Goal: Find specific page/section: Find specific page/section

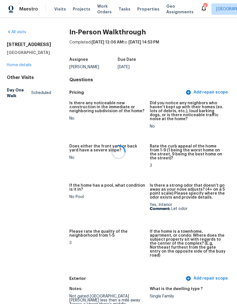
click at [135, 4] on div at bounding box center [118, 152] width 237 height 304
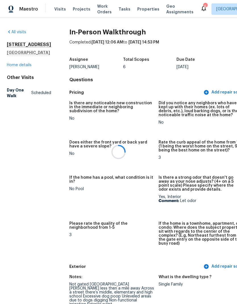
click at [138, 8] on div at bounding box center [118, 152] width 237 height 304
click at [137, 9] on span "Properties" at bounding box center [148, 9] width 22 height 6
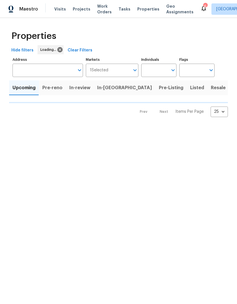
click at [137, 9] on span "Properties" at bounding box center [148, 9] width 22 height 6
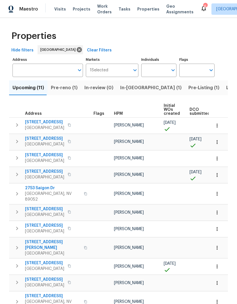
click at [122, 91] on span "In-reno (1)" at bounding box center [150, 88] width 61 height 8
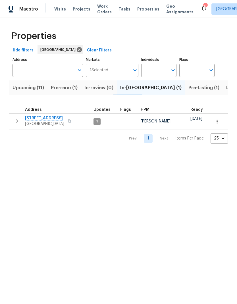
click at [56, 90] on span "Pre-reno (1)" at bounding box center [64, 88] width 27 height 8
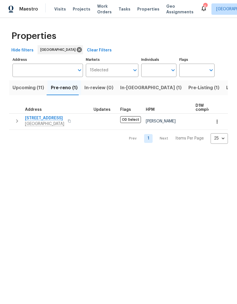
click at [20, 91] on span "Upcoming (11)" at bounding box center [29, 88] width 32 height 8
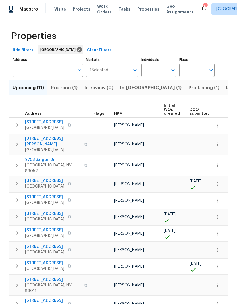
click at [61, 89] on span "Pre-reno (1)" at bounding box center [64, 88] width 27 height 8
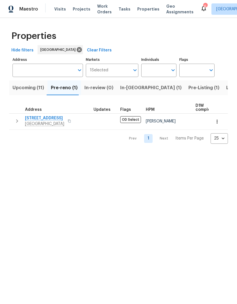
click at [33, 120] on span "4653 Curdsen Way" at bounding box center [44, 119] width 39 height 6
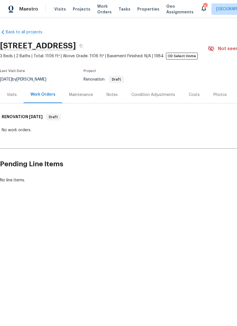
click at [10, 96] on div "Visits" at bounding box center [12, 95] width 10 height 6
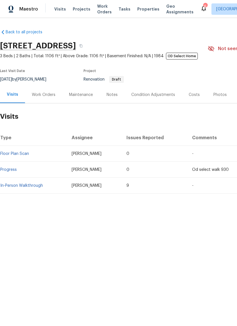
click at [34, 96] on div "Work Orders" at bounding box center [44, 95] width 24 height 6
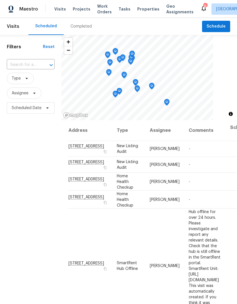
click at [137, 9] on span "Properties" at bounding box center [148, 9] width 22 height 6
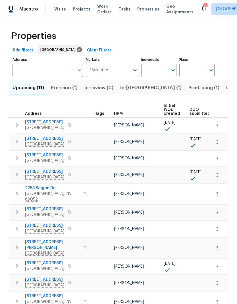
click at [163, 76] on input "Individuals" at bounding box center [154, 70] width 27 height 13
type input "ana"
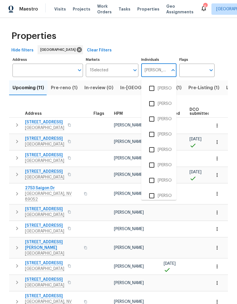
click at [154, 166] on input "checkbox" at bounding box center [152, 165] width 12 height 12
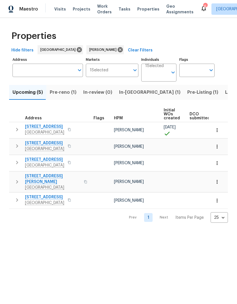
click at [167, 75] on input "Individuals" at bounding box center [156, 74] width 23 height 13
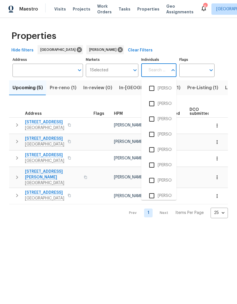
click at [175, 34] on div "Properties" at bounding box center [118, 36] width 219 height 18
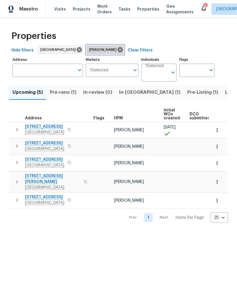
click at [118, 50] on icon at bounding box center [120, 49] width 5 height 5
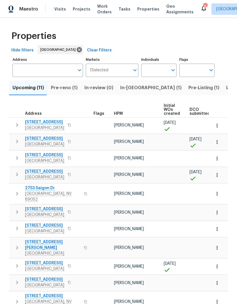
click at [26, 136] on span "5235 Caspian Springs Dr Unit 101" at bounding box center [44, 139] width 39 height 6
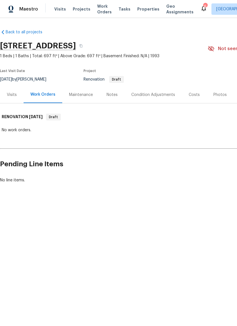
click at [9, 103] on div "Visits" at bounding box center [12, 94] width 24 height 17
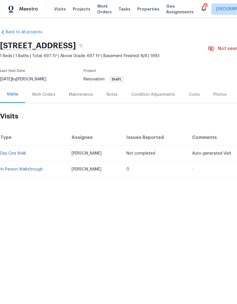
click at [154, 15] on div "Visits Projects Work Orders Tasks Properties Geo Assignments" at bounding box center [127, 8] width 146 height 11
click at [75, 12] on span "Projects" at bounding box center [82, 9] width 18 height 6
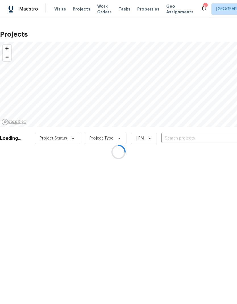
click at [166, 138] on div at bounding box center [118, 152] width 237 height 304
click at [169, 138] on div at bounding box center [118, 152] width 237 height 304
click at [169, 139] on div at bounding box center [118, 152] width 237 height 304
click at [168, 139] on div at bounding box center [118, 152] width 237 height 304
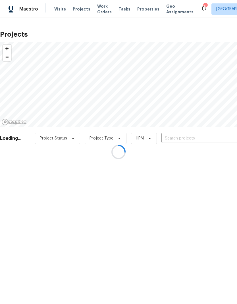
click at [168, 139] on div at bounding box center [118, 152] width 237 height 304
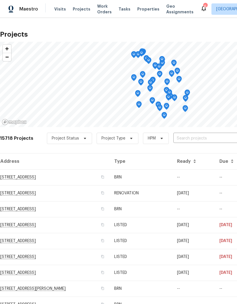
click at [174, 138] on input "text" at bounding box center [206, 138] width 65 height 9
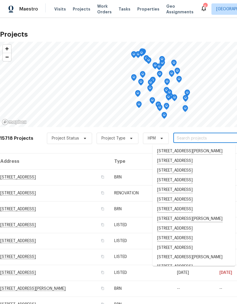
click at [178, 136] on input "text" at bounding box center [206, 138] width 65 height 9
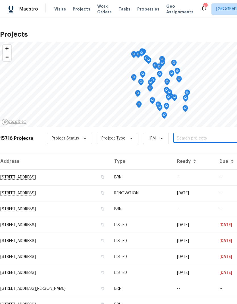
paste input "[STREET_ADDRESS]"
type input "[STREET_ADDRESS]"
click at [165, 153] on li "[STREET_ADDRESS]" at bounding box center [194, 152] width 83 height 10
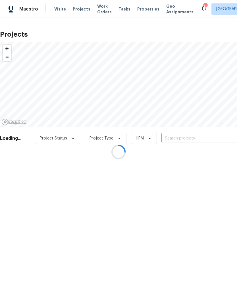
type input "[STREET_ADDRESS]"
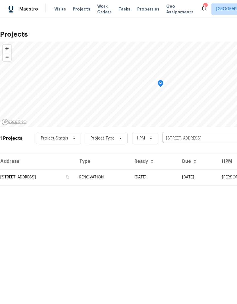
click at [16, 178] on td "[STREET_ADDRESS]" at bounding box center [37, 178] width 75 height 16
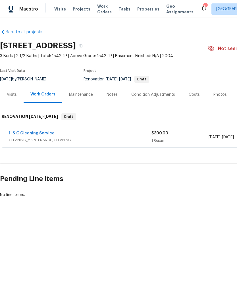
click at [11, 97] on div "Visits" at bounding box center [12, 95] width 10 height 6
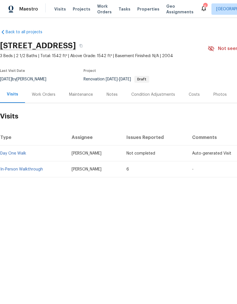
click at [112, 96] on div "Notes" at bounding box center [112, 95] width 11 height 6
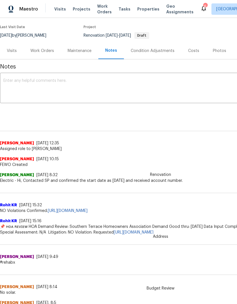
scroll to position [34, 0]
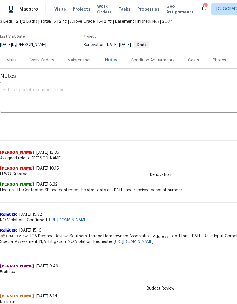
click at [11, 59] on div "Visits" at bounding box center [12, 60] width 10 height 6
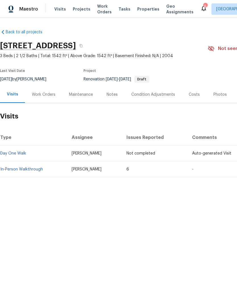
click at [17, 168] on link "In-Person Walkthrough" at bounding box center [21, 170] width 43 height 4
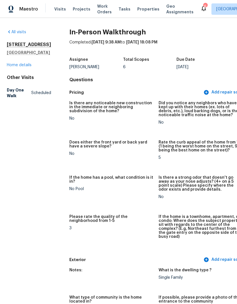
click at [13, 63] on link "Home details" at bounding box center [19, 65] width 25 height 4
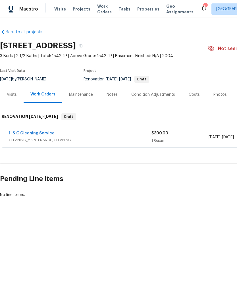
click at [108, 99] on div "Notes" at bounding box center [112, 94] width 25 height 17
